Goal: Task Accomplishment & Management: Manage account settings

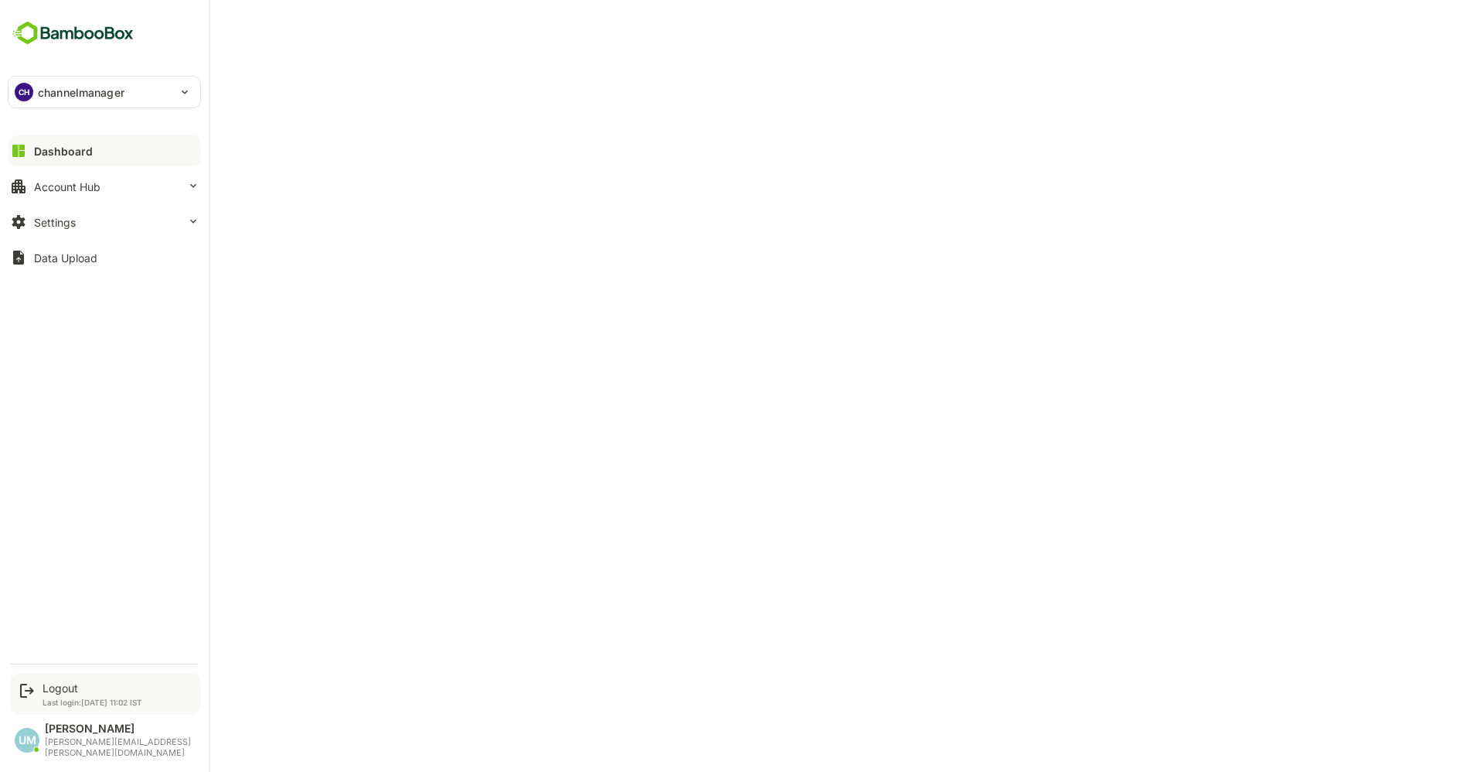
click at [81, 707] on p "Last login: [DATE] 11:02 IST" at bounding box center [93, 701] width 100 height 9
click at [63, 694] on div "Logout" at bounding box center [93, 687] width 100 height 13
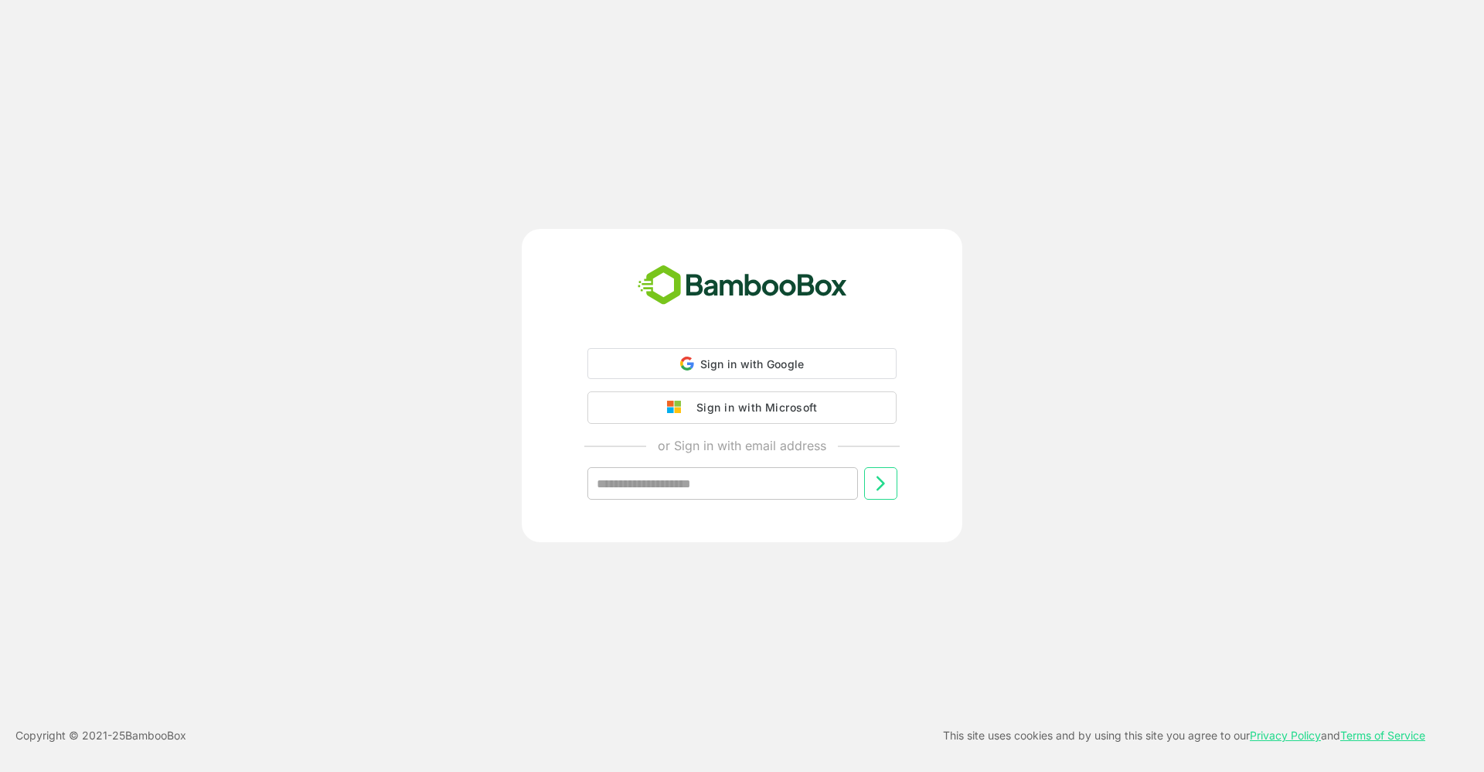
click at [784, 398] on div "Sign in with Microsoft" at bounding box center [753, 407] width 128 height 20
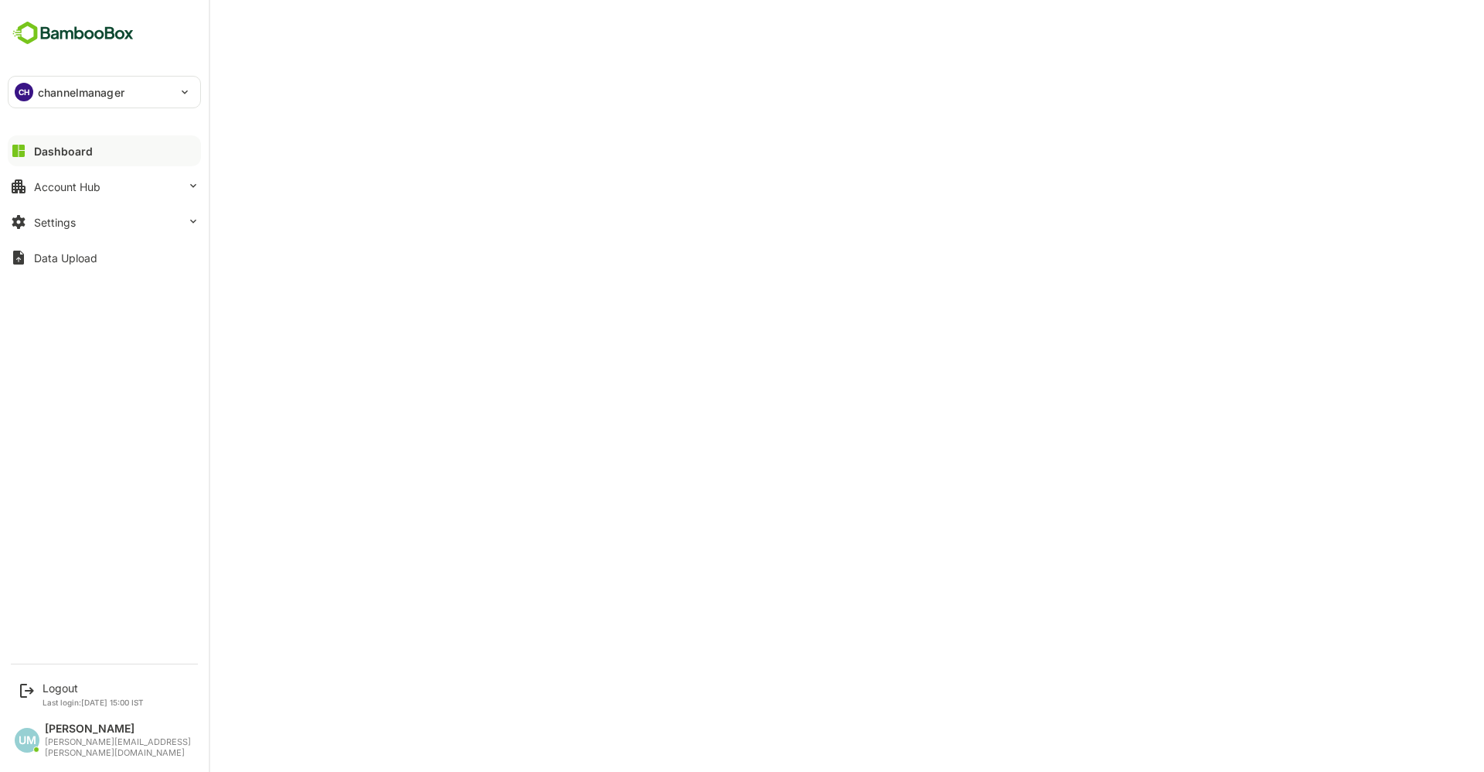
click at [23, 88] on div "CH" at bounding box center [24, 92] width 19 height 19
click at [84, 244] on li "RE revai" at bounding box center [106, 246] width 193 height 34
click at [39, 94] on p "revai" at bounding box center [51, 92] width 26 height 16
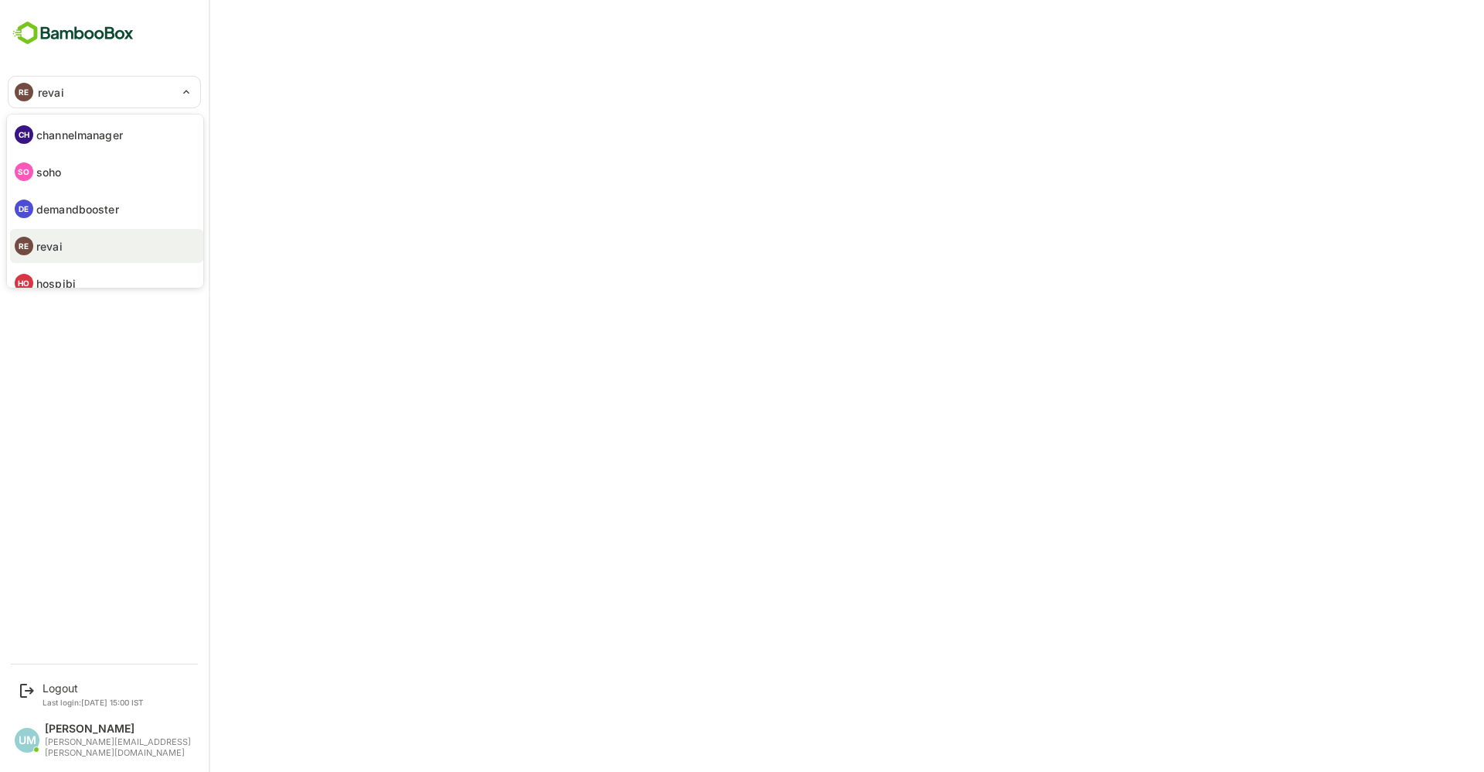
click at [346, 59] on div at bounding box center [742, 386] width 1484 height 772
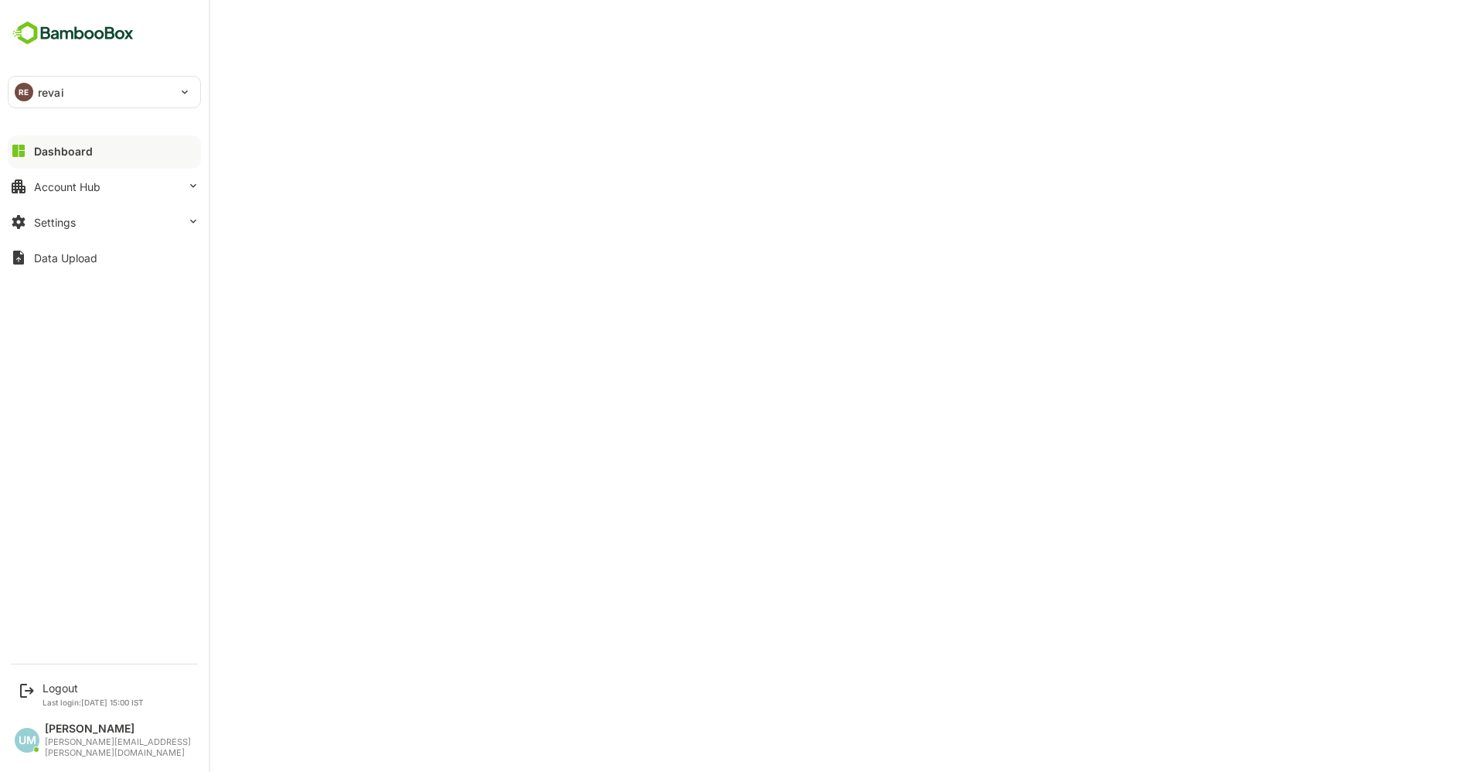
click at [49, 88] on p "revai" at bounding box center [51, 92] width 26 height 16
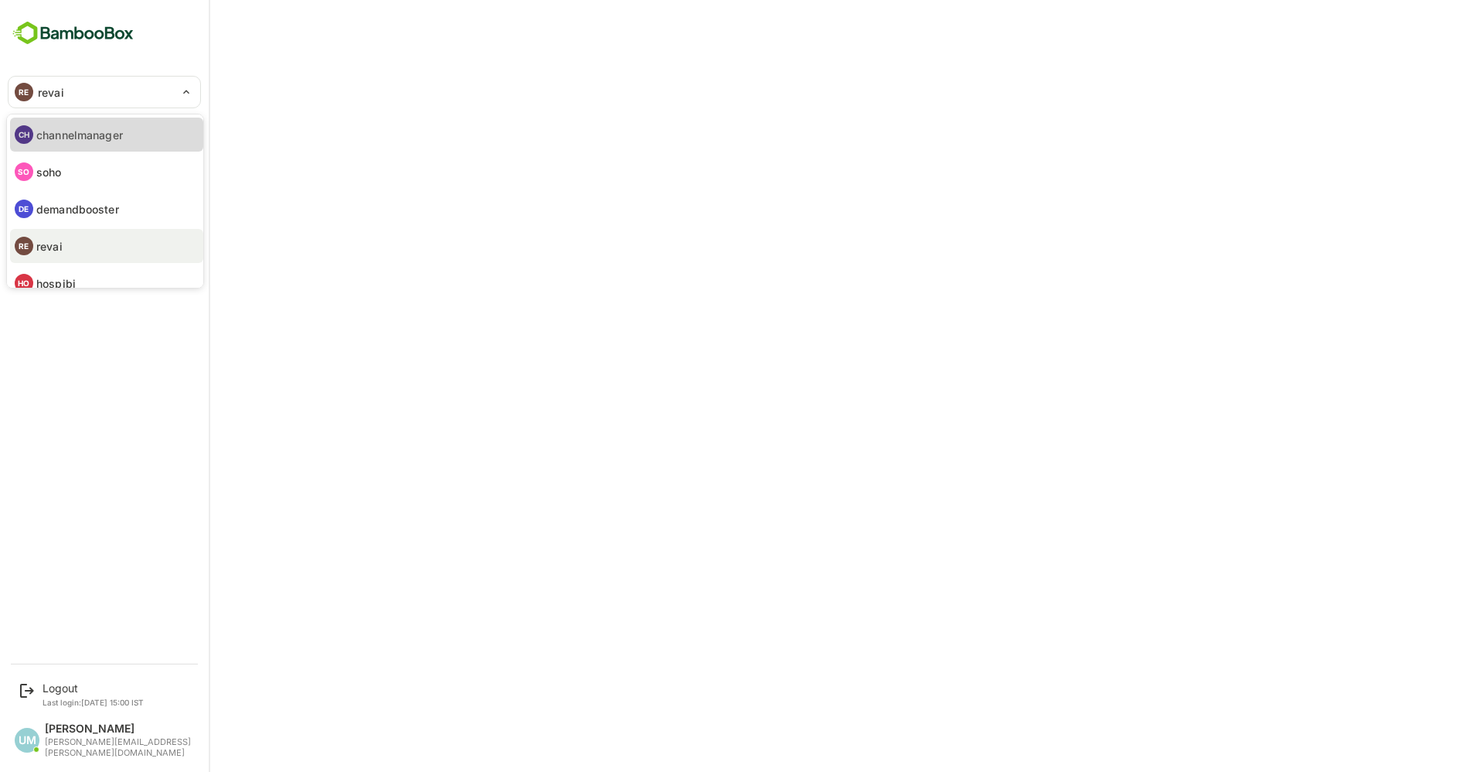
click at [67, 146] on li "CH channelmanager" at bounding box center [106, 135] width 193 height 34
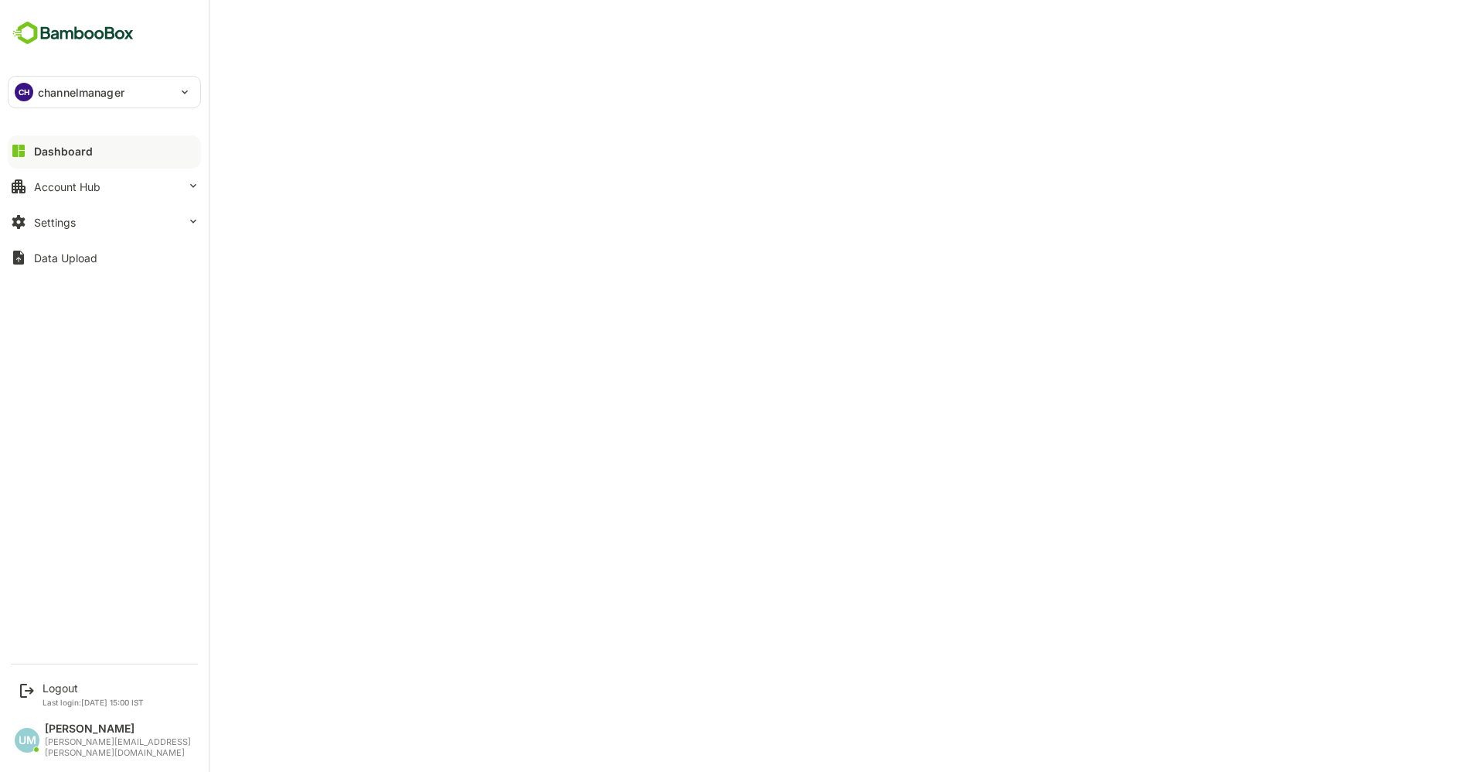
click at [53, 98] on p "channelmanager" at bounding box center [81, 92] width 87 height 16
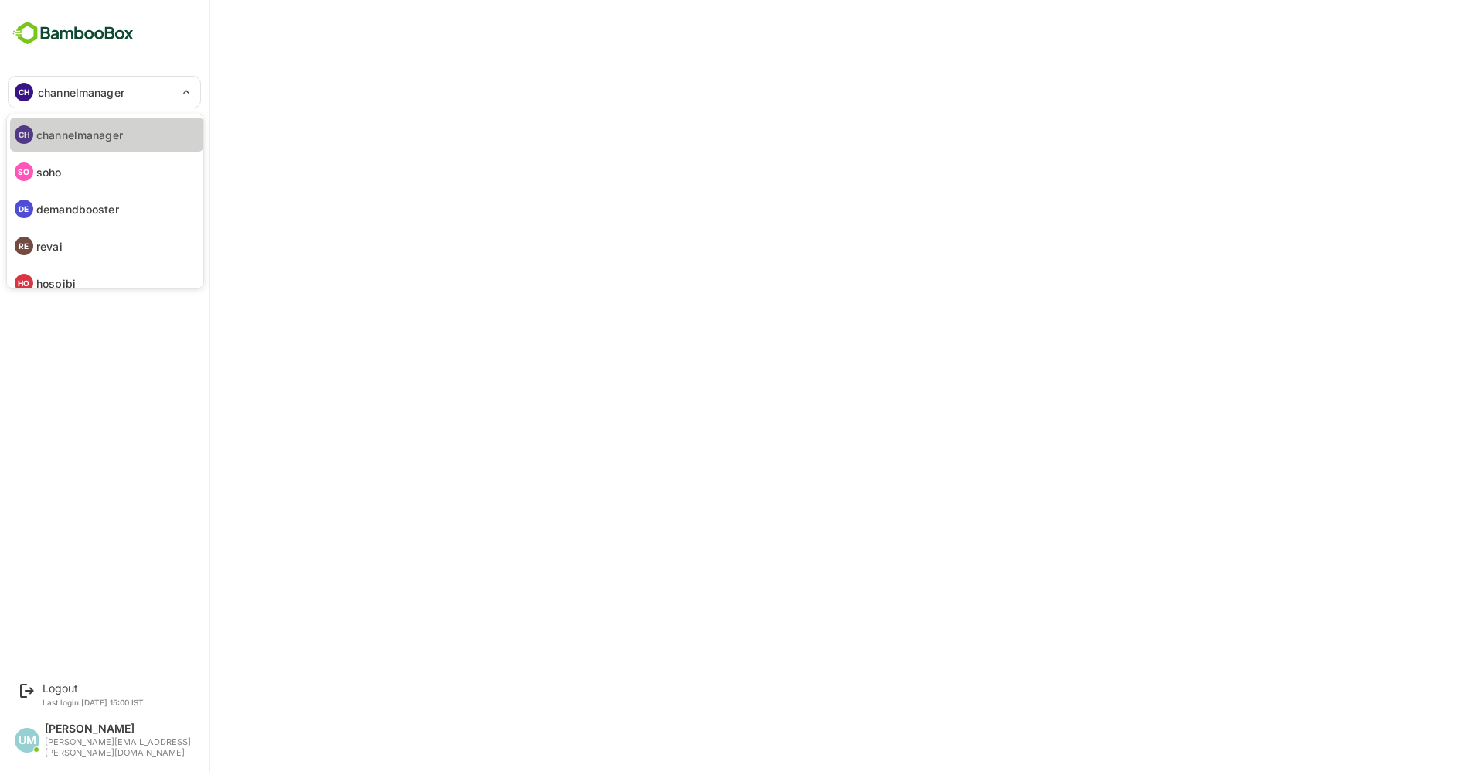
click at [73, 145] on li "CH channelmanager" at bounding box center [106, 135] width 193 height 34
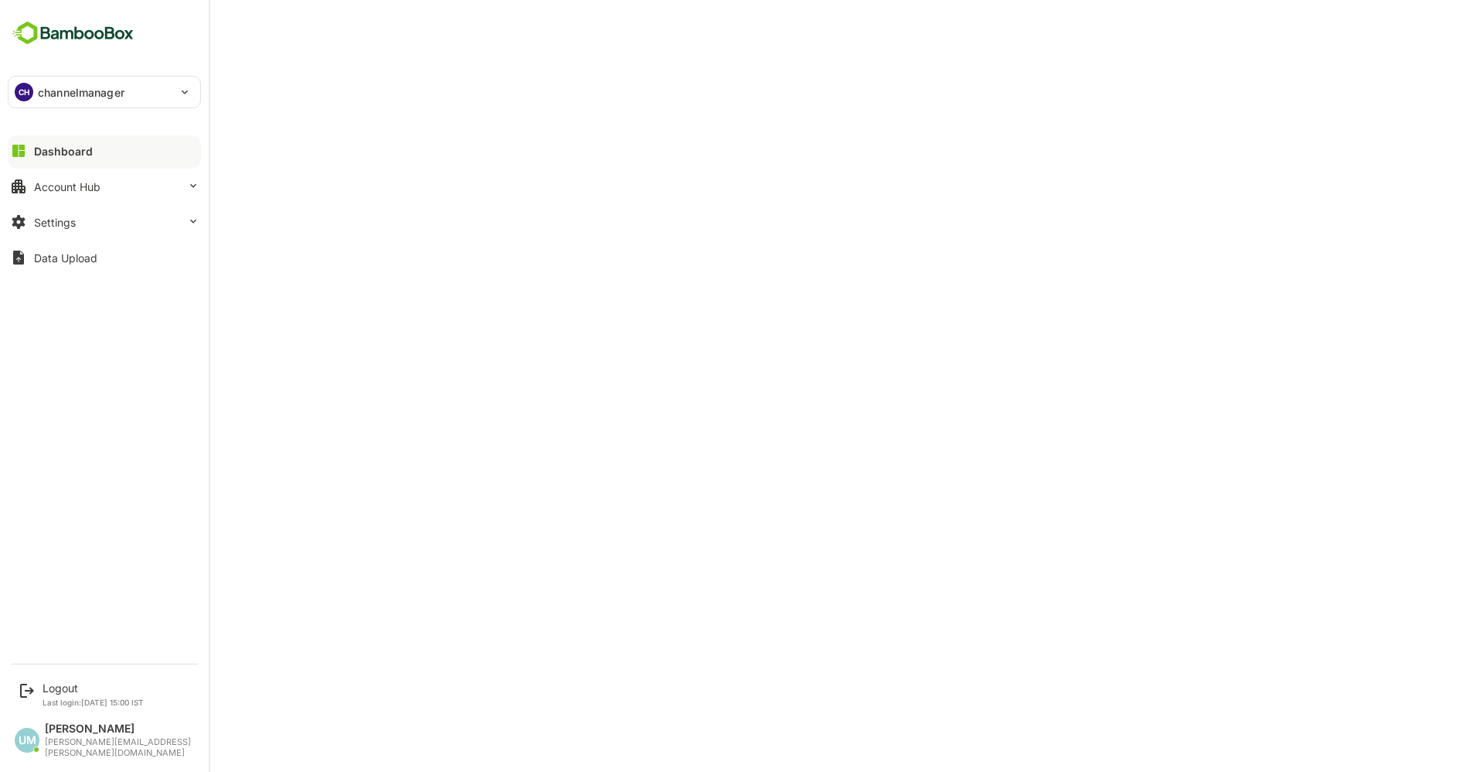
click at [121, 296] on div "**********" at bounding box center [104, 327] width 209 height 654
click at [75, 73] on div "**********" at bounding box center [104, 327] width 209 height 654
click at [88, 187] on div "Account Hub" at bounding box center [67, 186] width 66 height 13
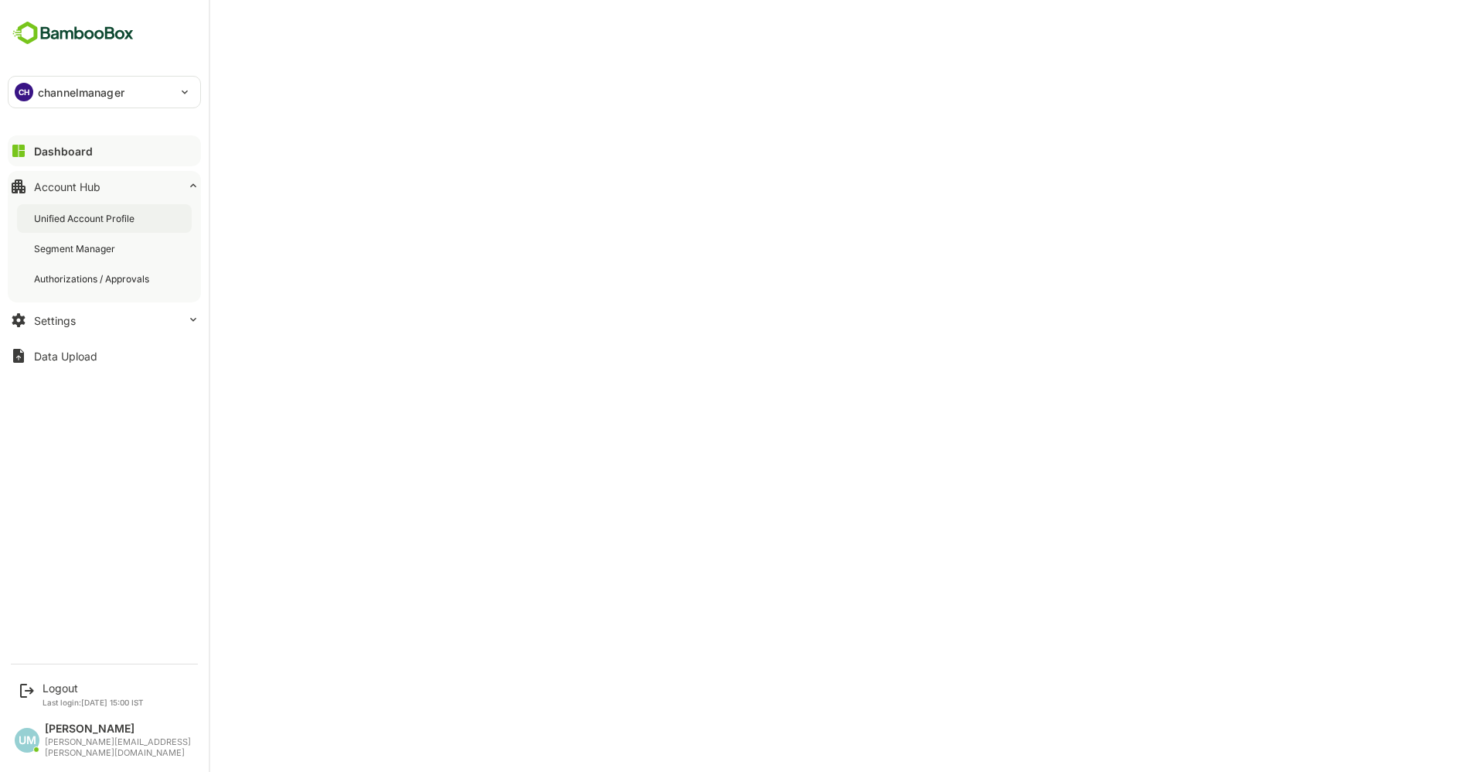
click at [108, 220] on div "Unified Account Profile" at bounding box center [86, 218] width 104 height 13
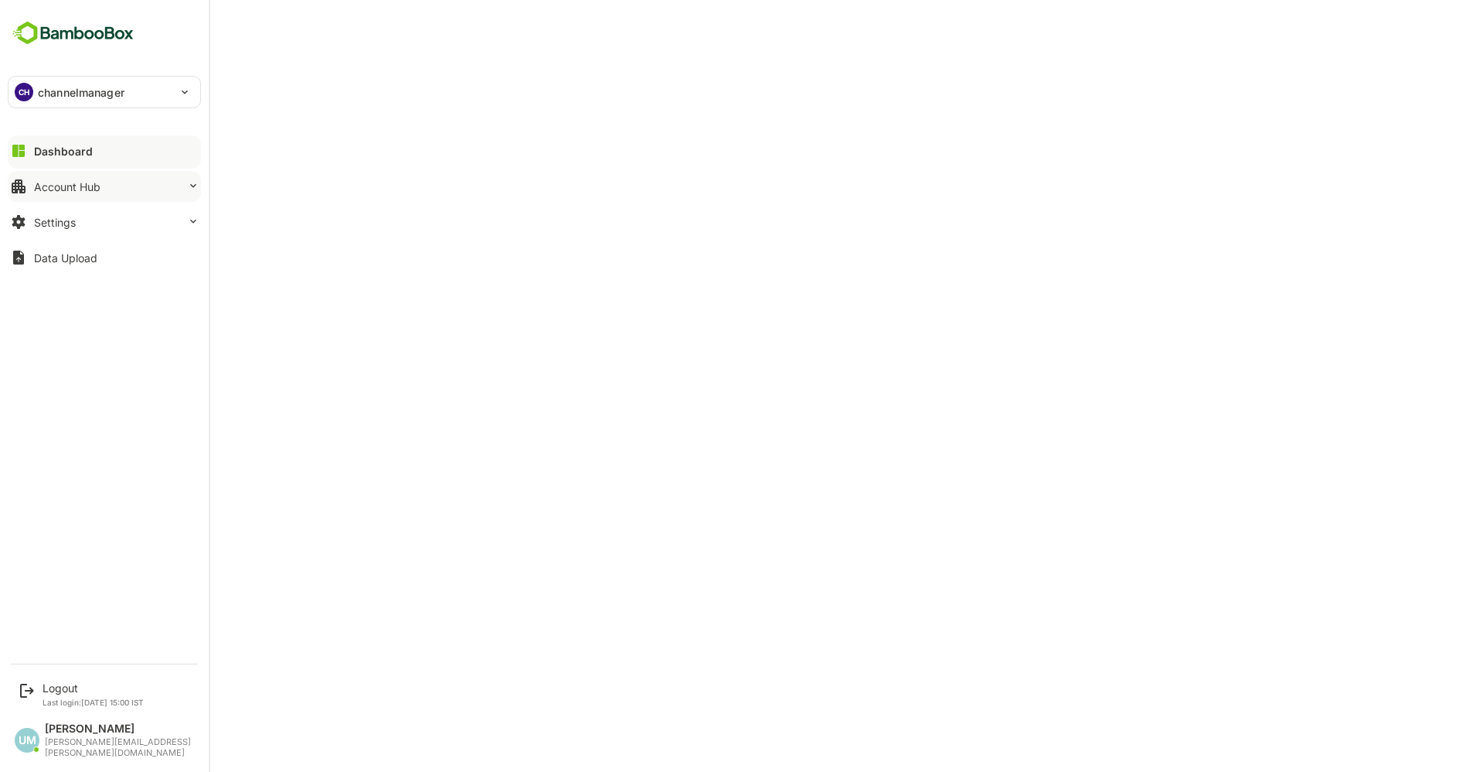
click at [62, 186] on div "Account Hub" at bounding box center [67, 186] width 66 height 13
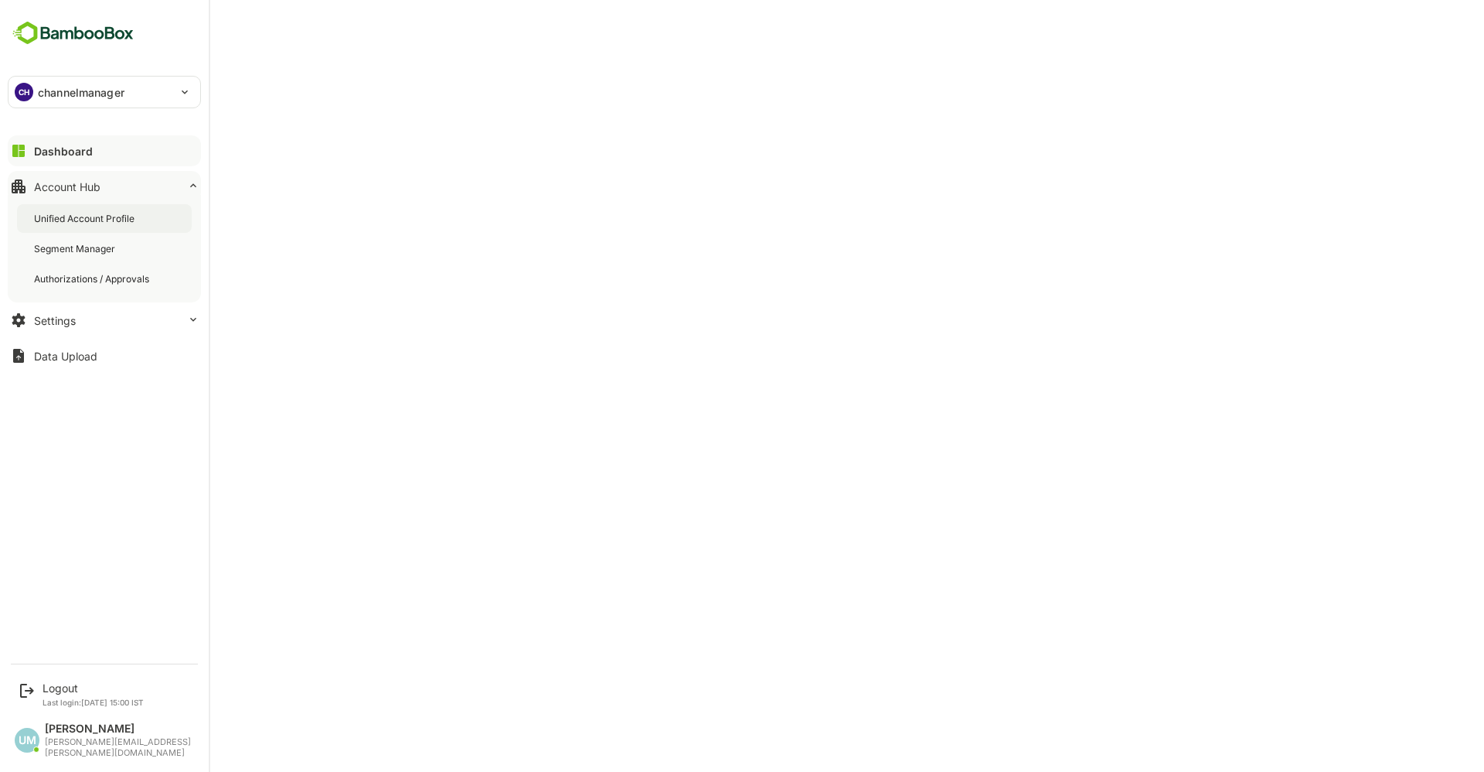
click at [130, 212] on div "Unified Account Profile" at bounding box center [86, 218] width 104 height 13
